Goal: Find contact information: Find contact information

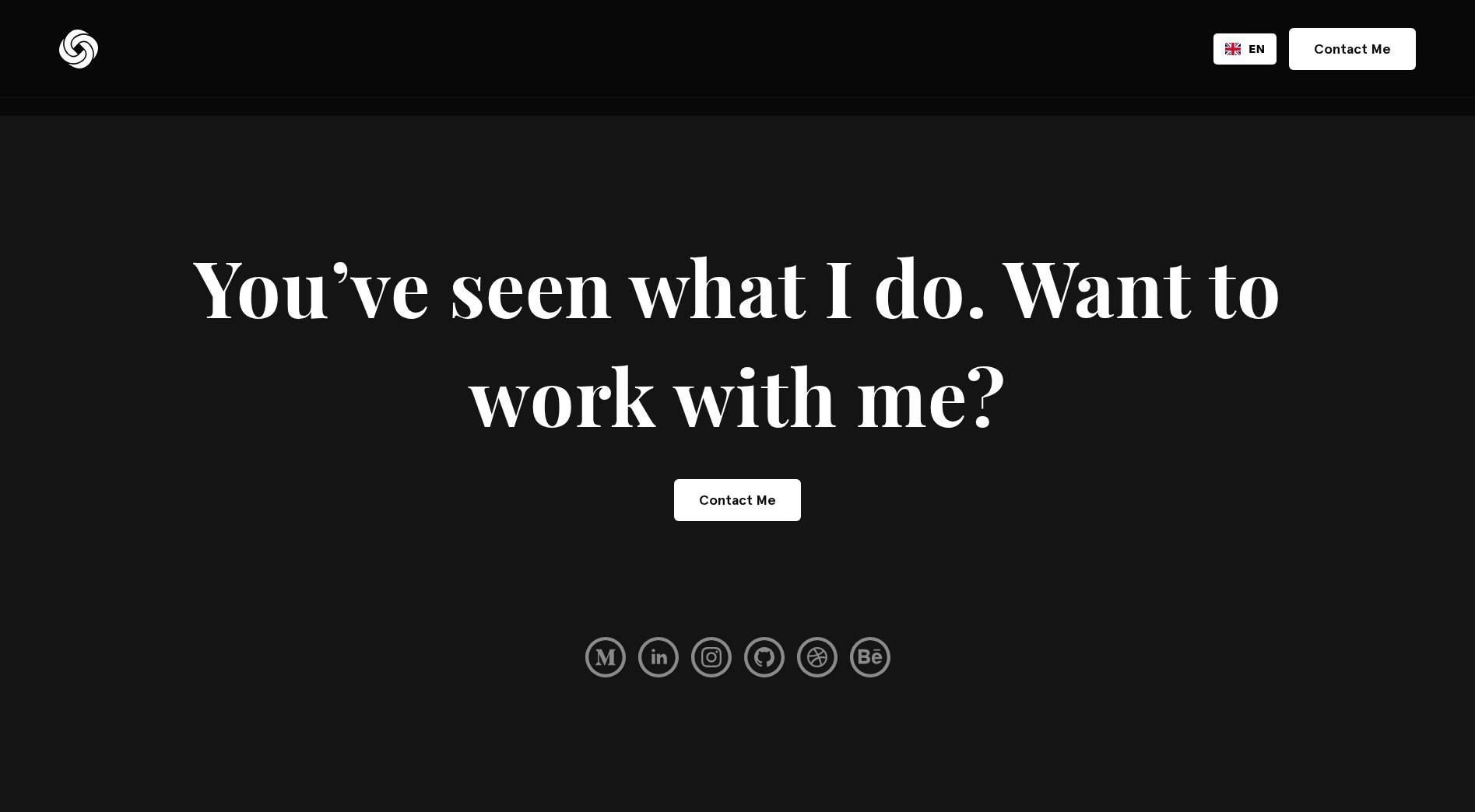
scroll to position [10687, 0]
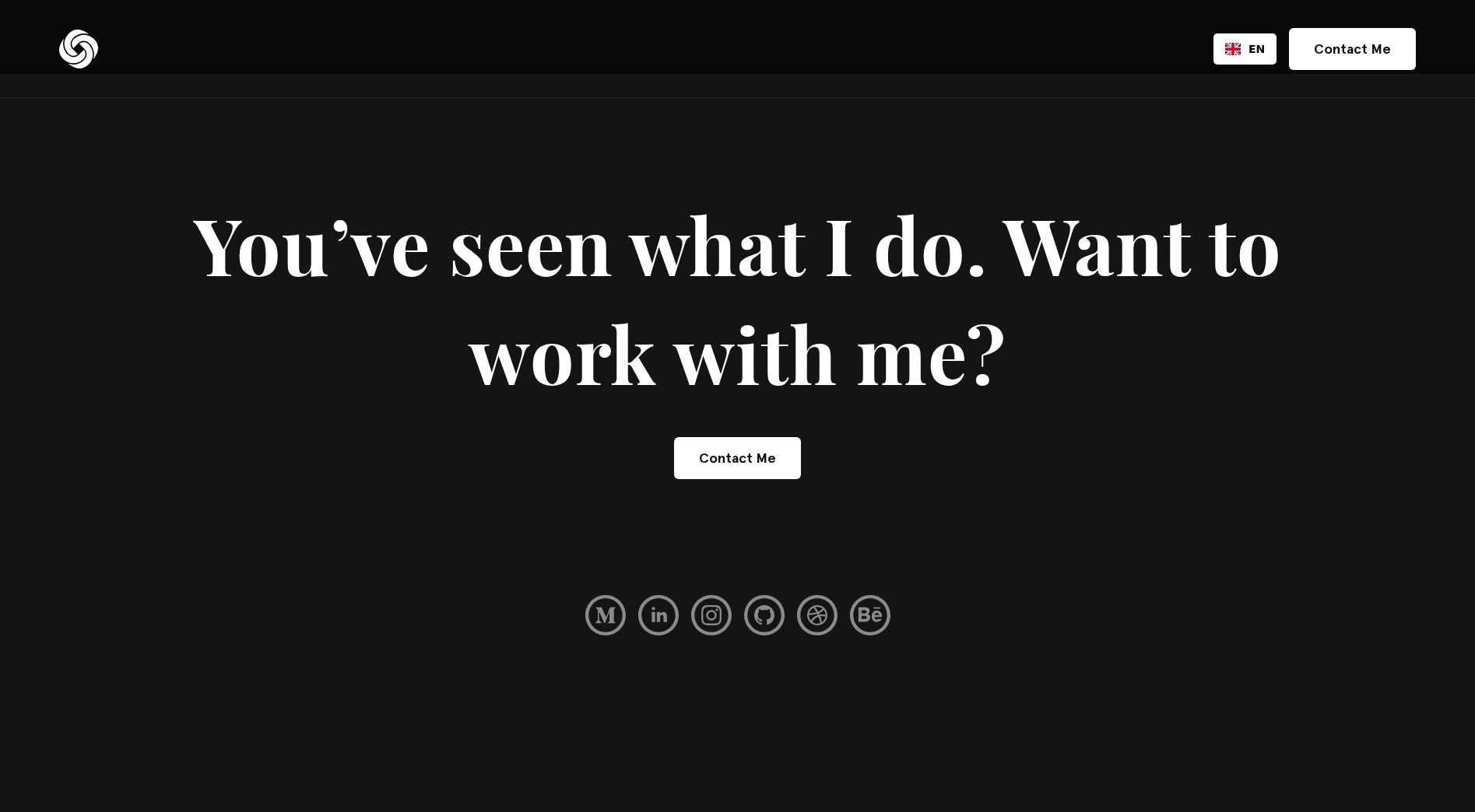
click at [719, 437] on link "Contact Me" at bounding box center [738, 458] width 127 height 42
click at [84, 52] on img at bounding box center [79, 49] width 39 height 39
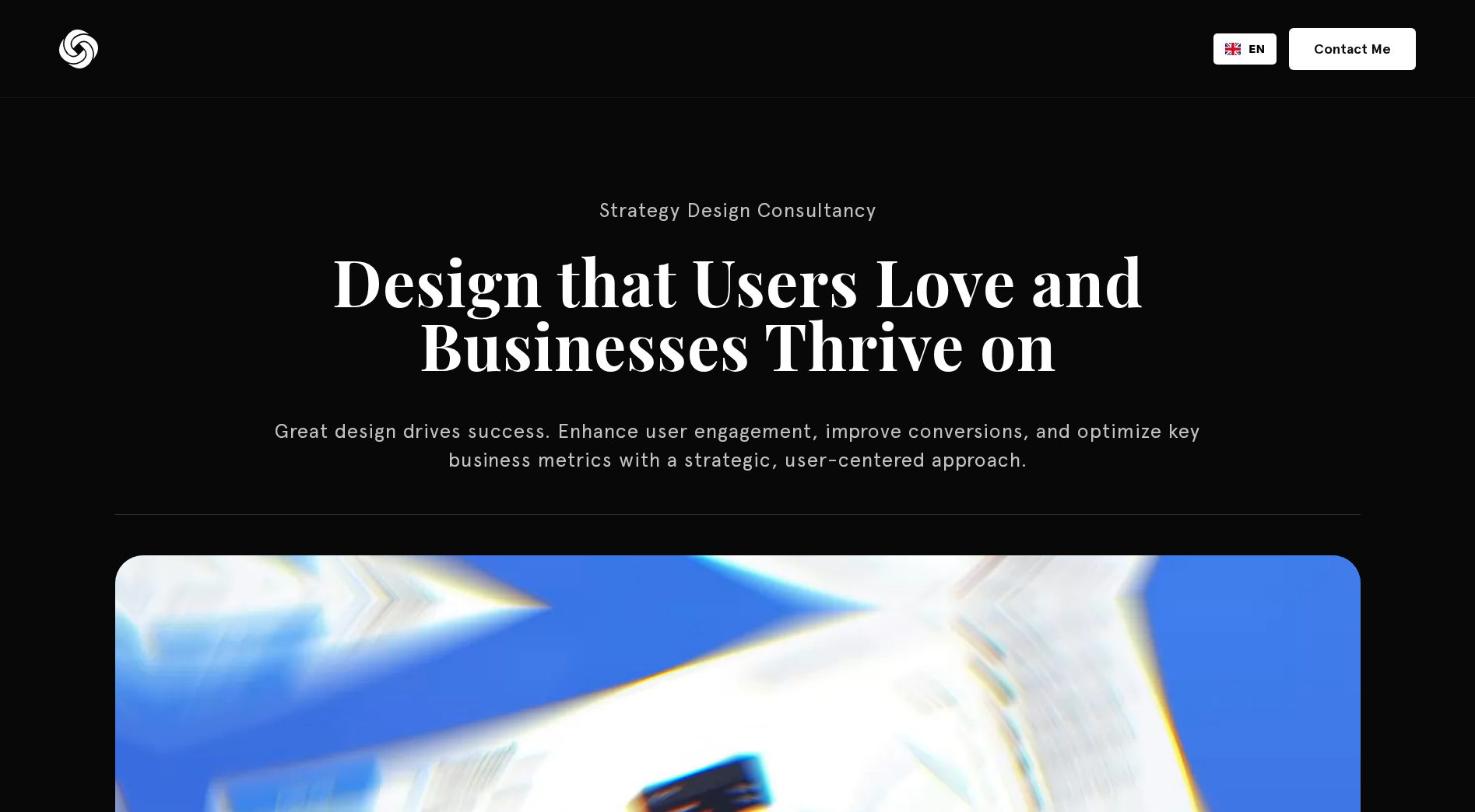
drag, startPoint x: 634, startPoint y: 290, endPoint x: 657, endPoint y: 280, distance: 25.1
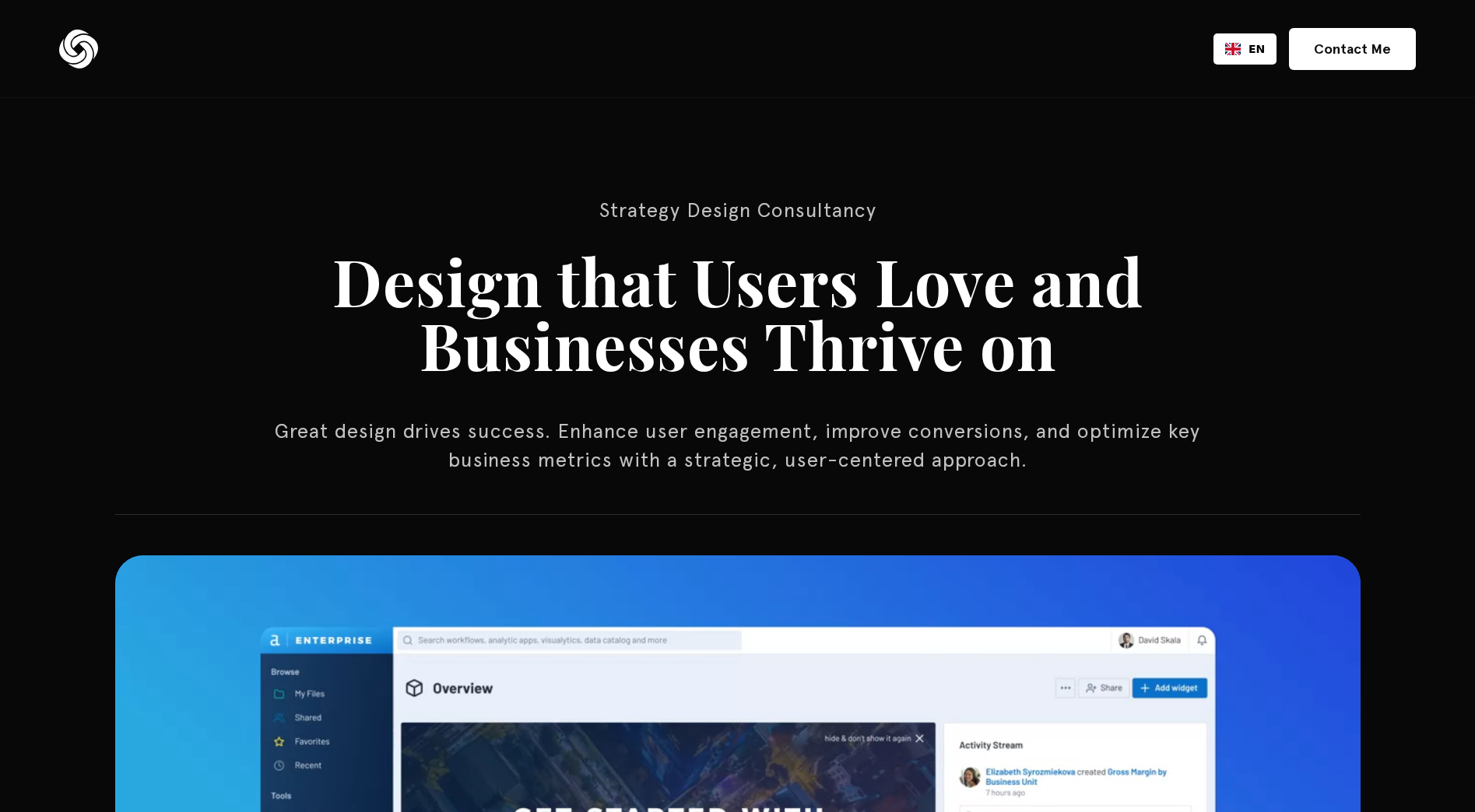
click at [641, 290] on h1 "Design that Users Love and Businesses Thrive on" at bounding box center [738, 312] width 1090 height 128
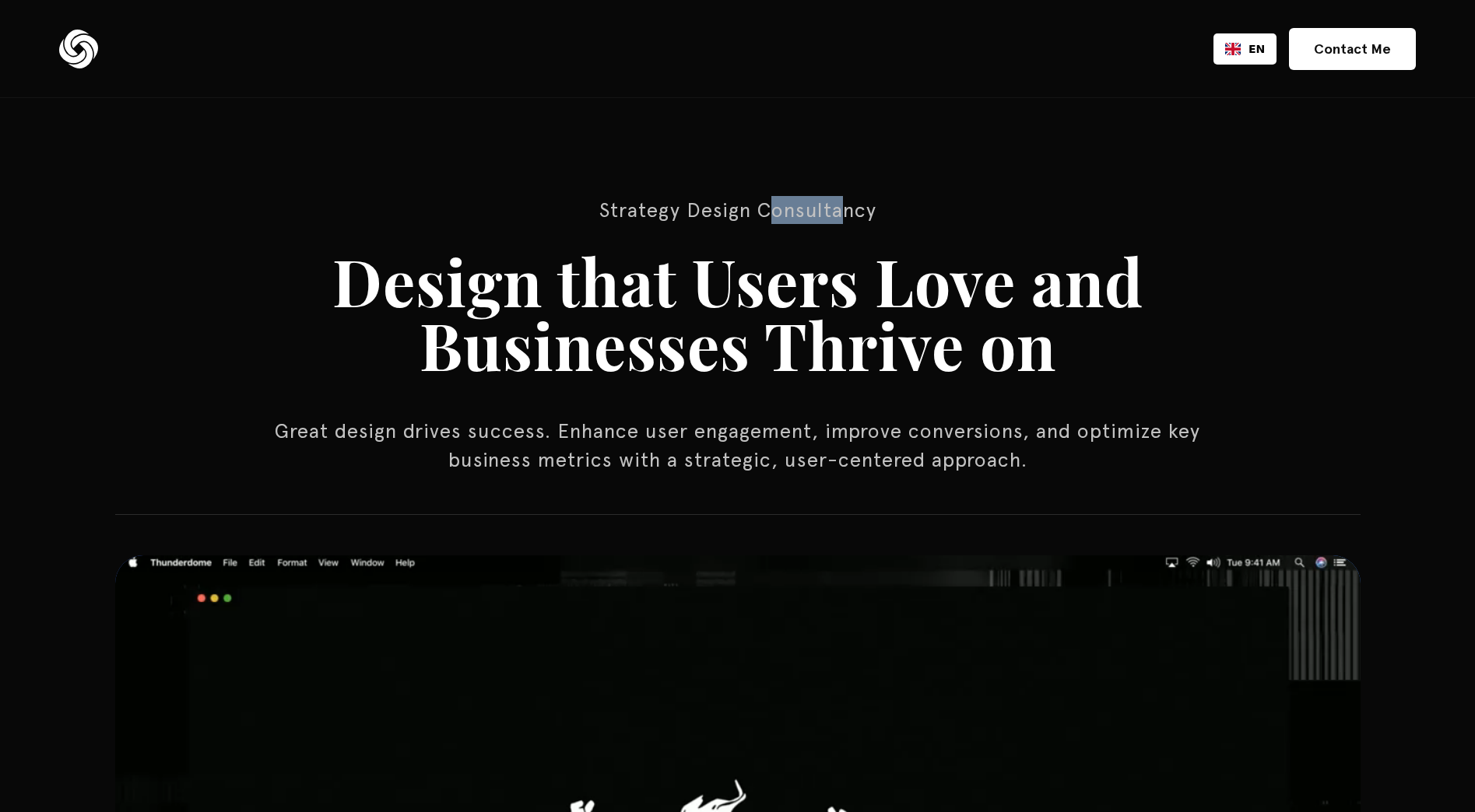
drag, startPoint x: 657, startPoint y: 280, endPoint x: 844, endPoint y: 206, distance: 201.1
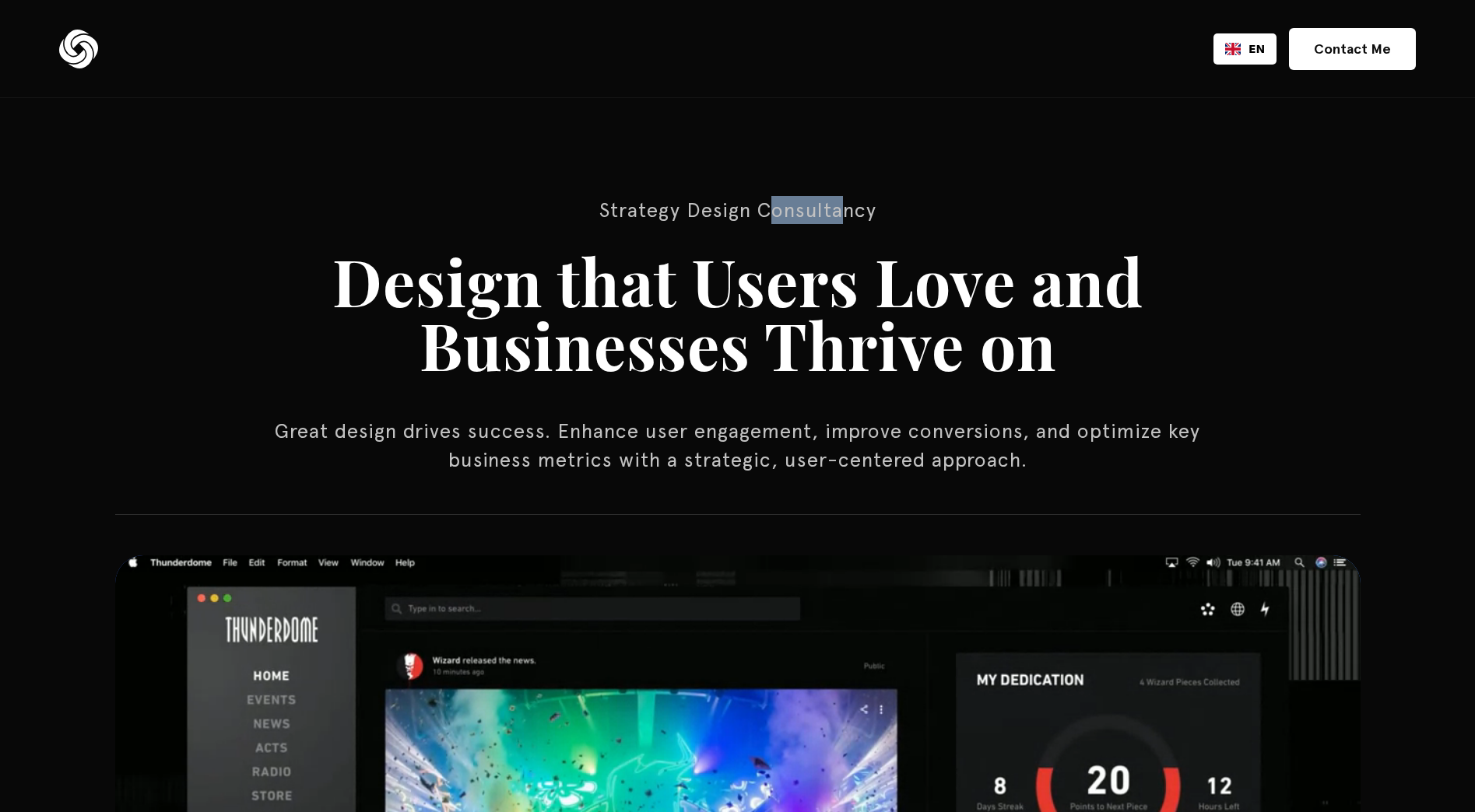
click at [829, 217] on p "Strategy Design Consultancy" at bounding box center [738, 210] width 934 height 28
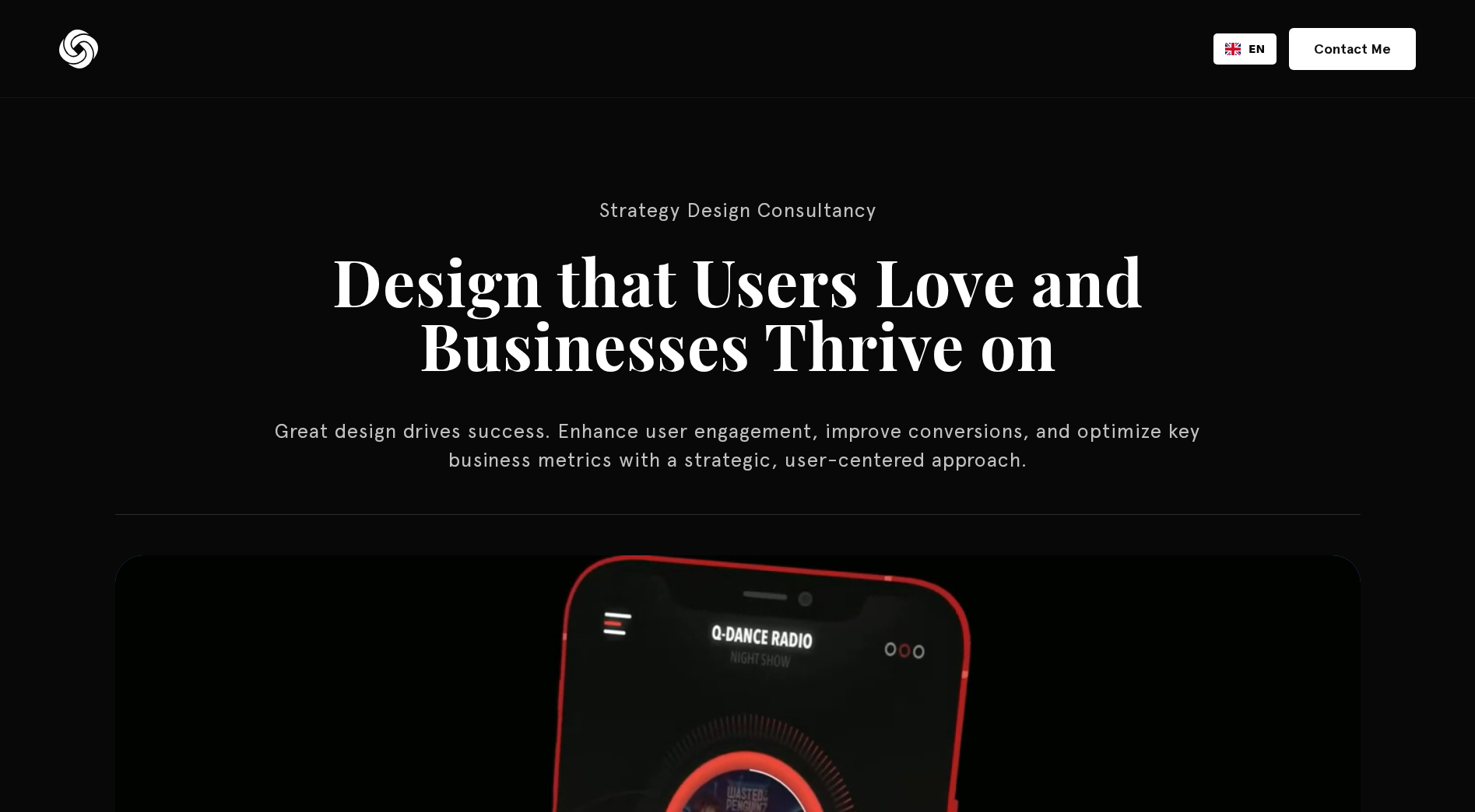
drag, startPoint x: 844, startPoint y: 206, endPoint x: 797, endPoint y: 275, distance: 83.5
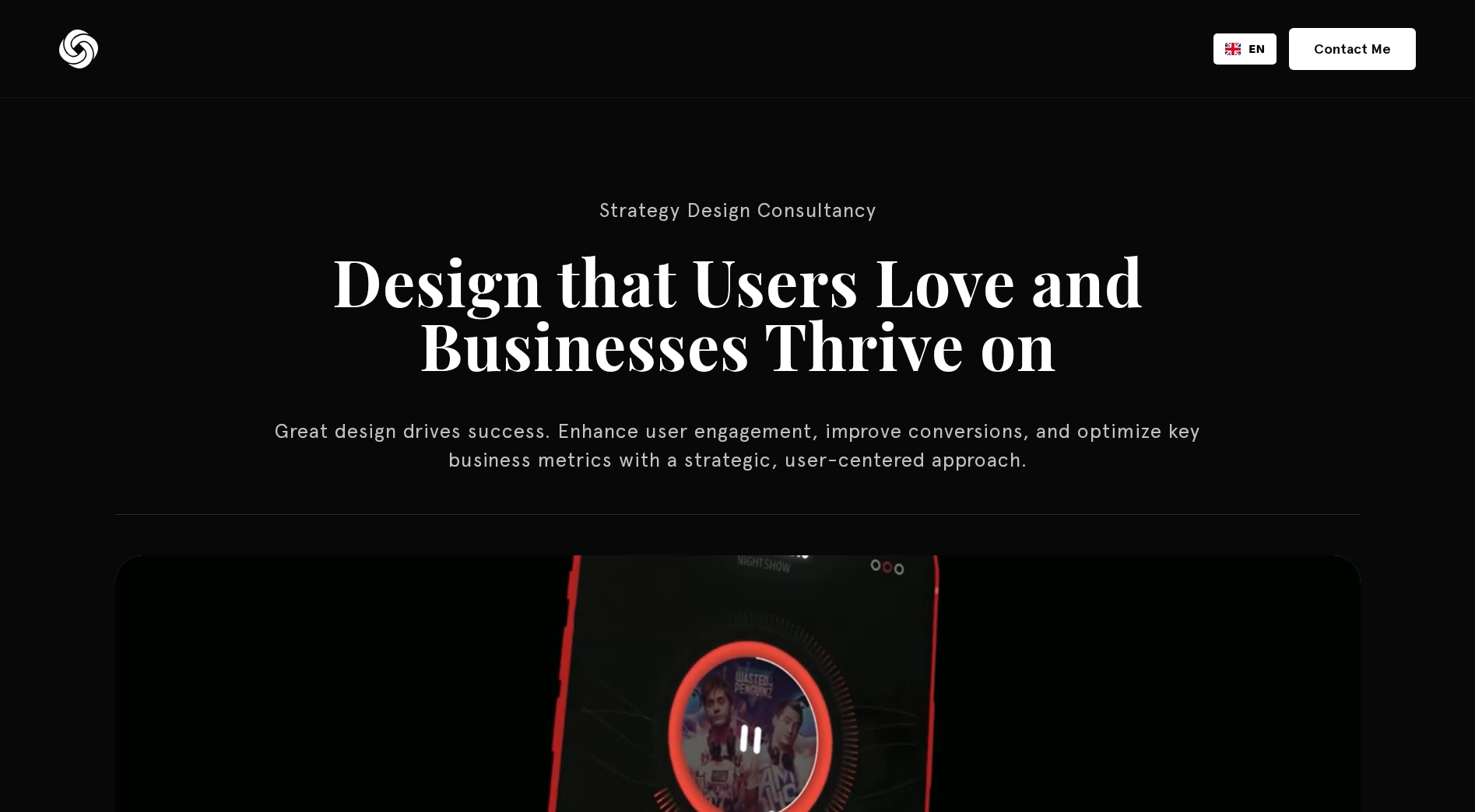
click at [797, 275] on h1 "Design that Users Love and Businesses Thrive on" at bounding box center [738, 312] width 1090 height 128
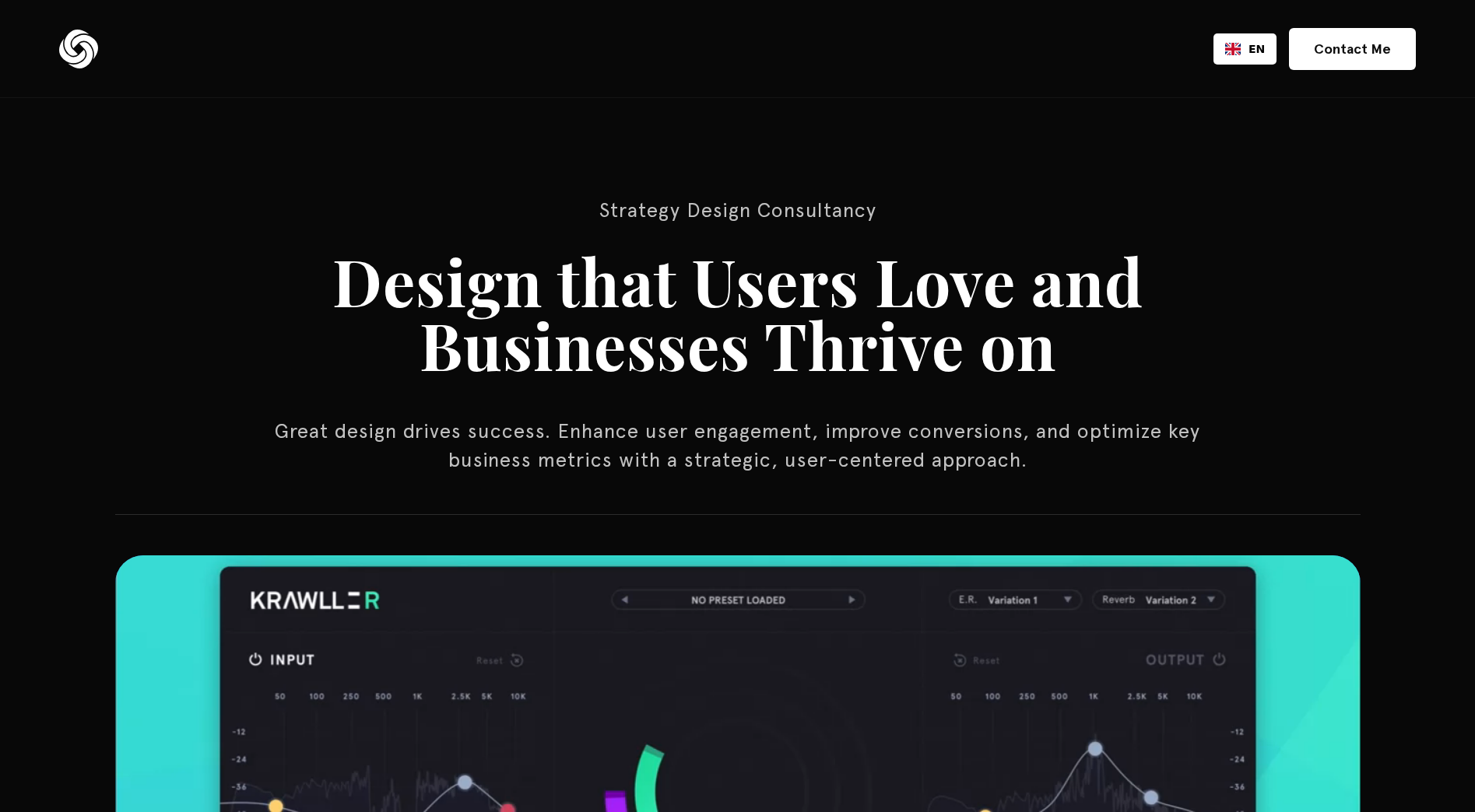
click at [798, 288] on h1 "Design that Users Love and Businesses Thrive on" at bounding box center [738, 312] width 1090 height 128
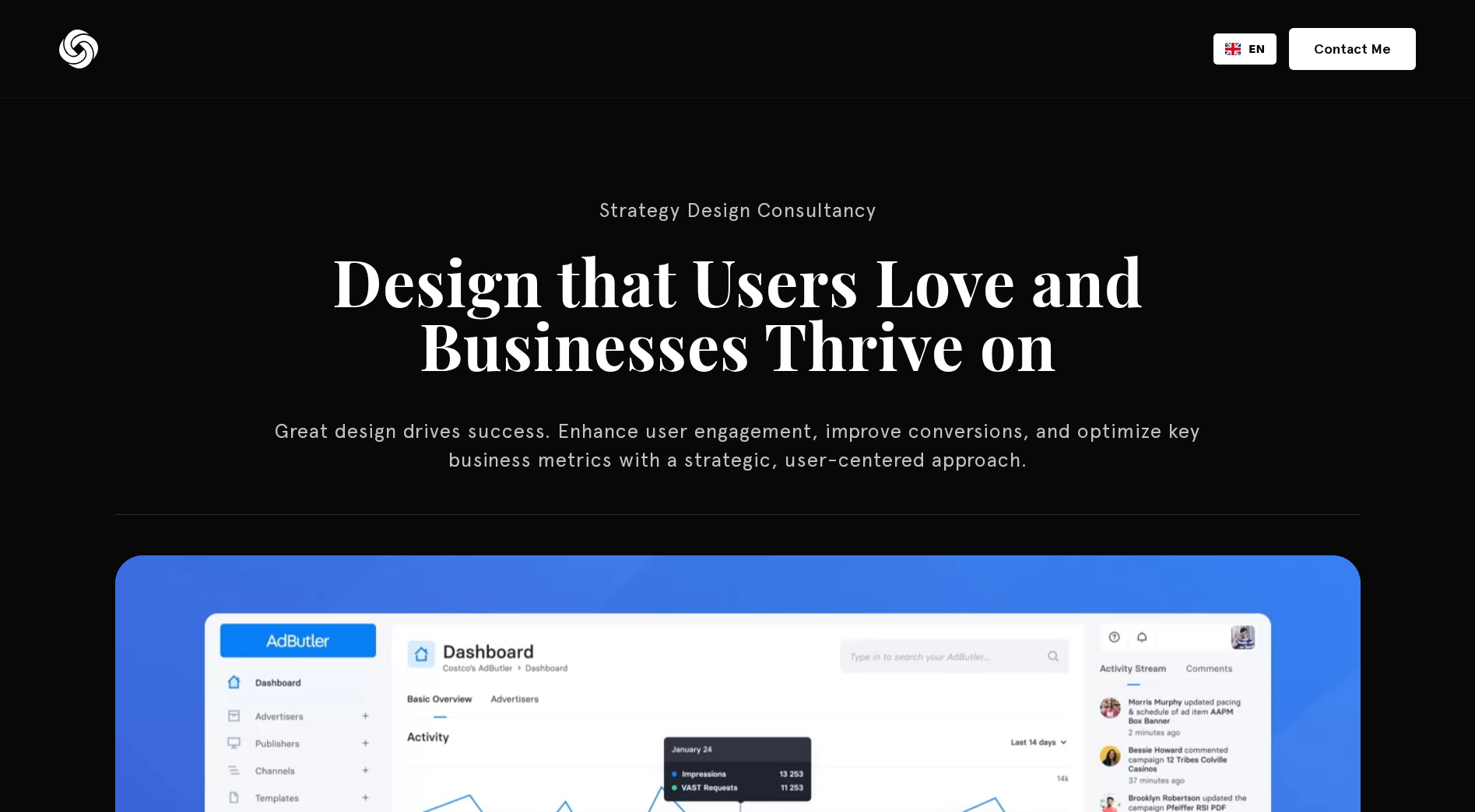
click at [798, 288] on h1 "Design that Users Love and Businesses Thrive on" at bounding box center [738, 312] width 1090 height 128
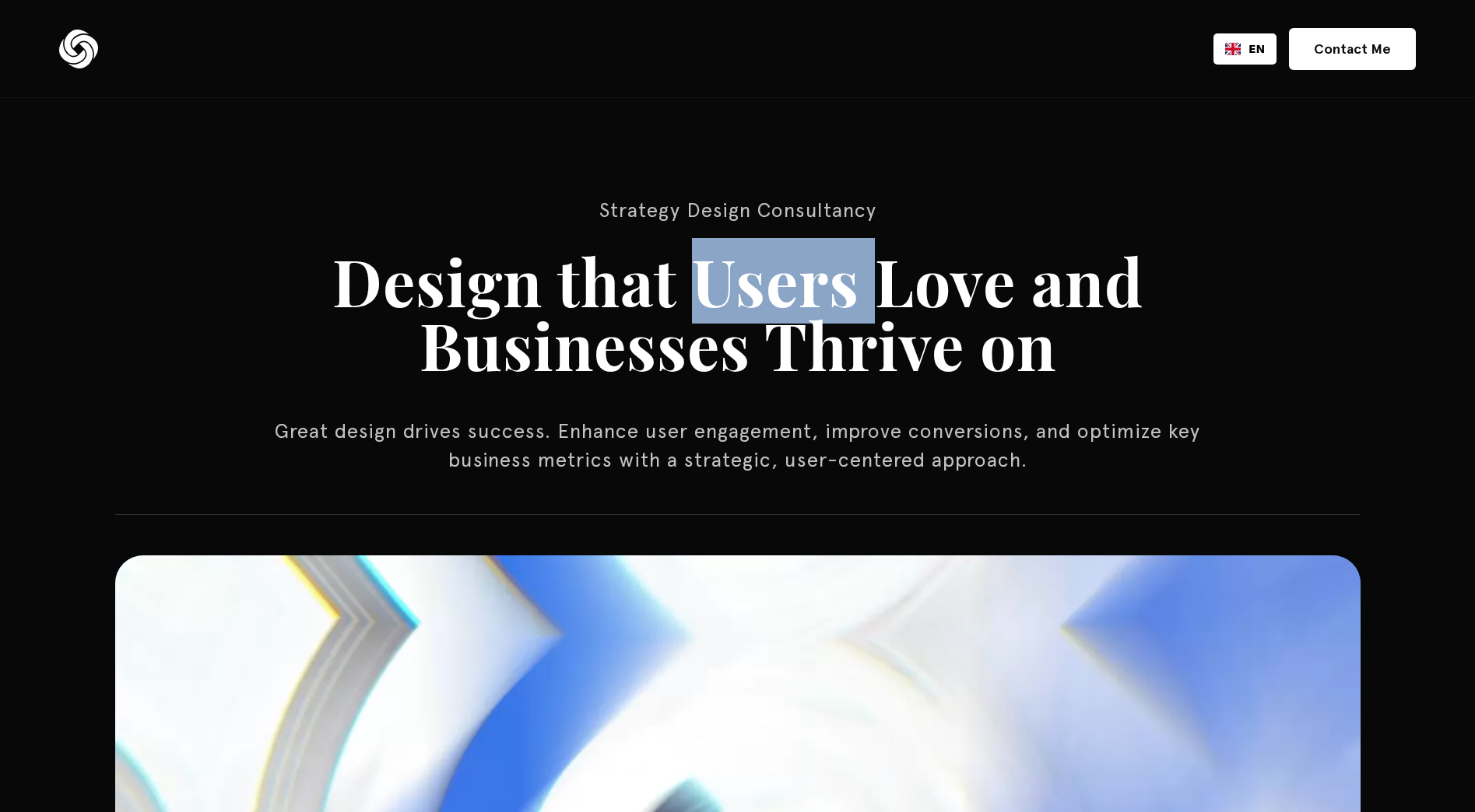
click at [798, 288] on h1 "Design that Users Love and Businesses Thrive on" at bounding box center [738, 312] width 1090 height 128
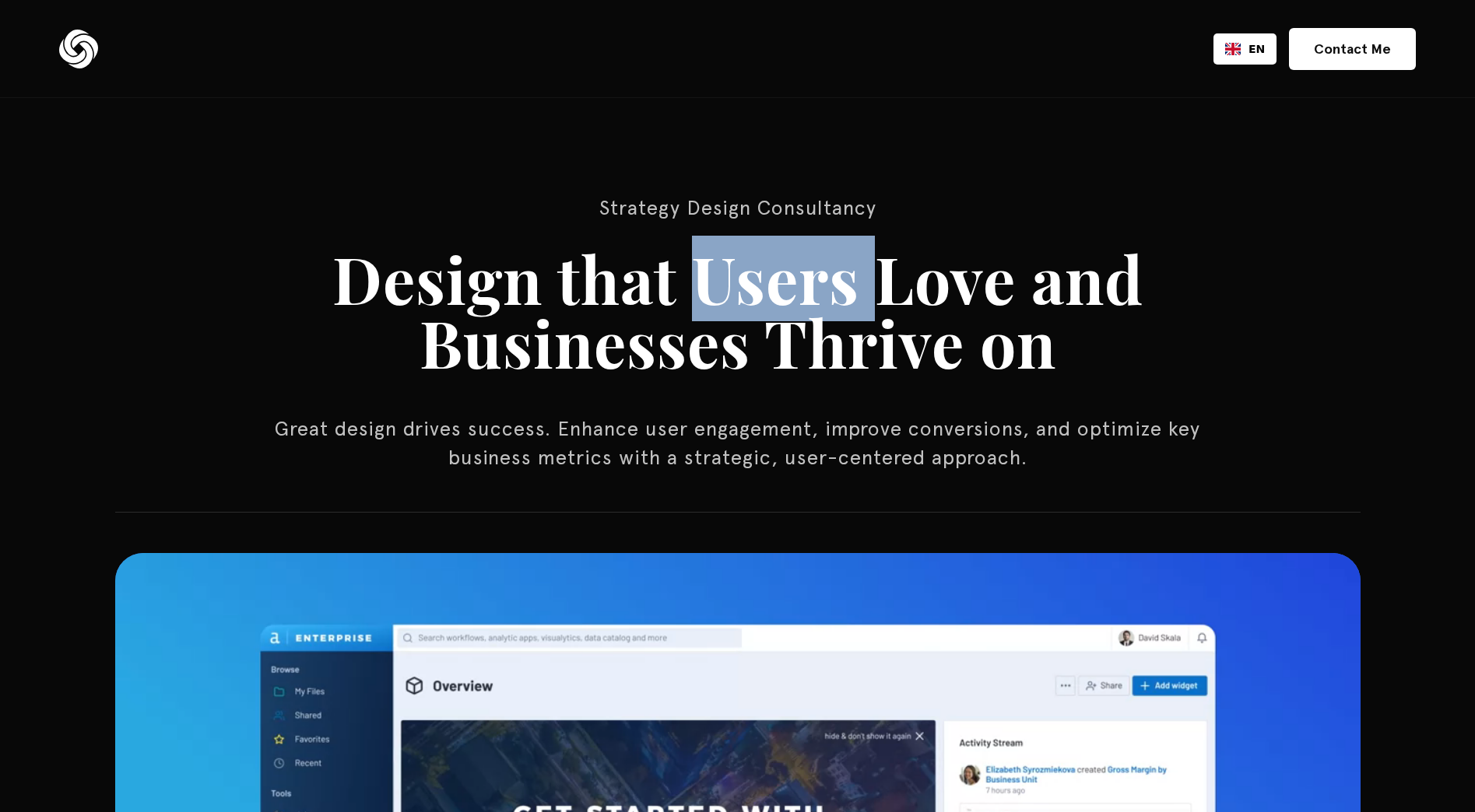
scroll to position [234, 0]
